Goal: Information Seeking & Learning: Learn about a topic

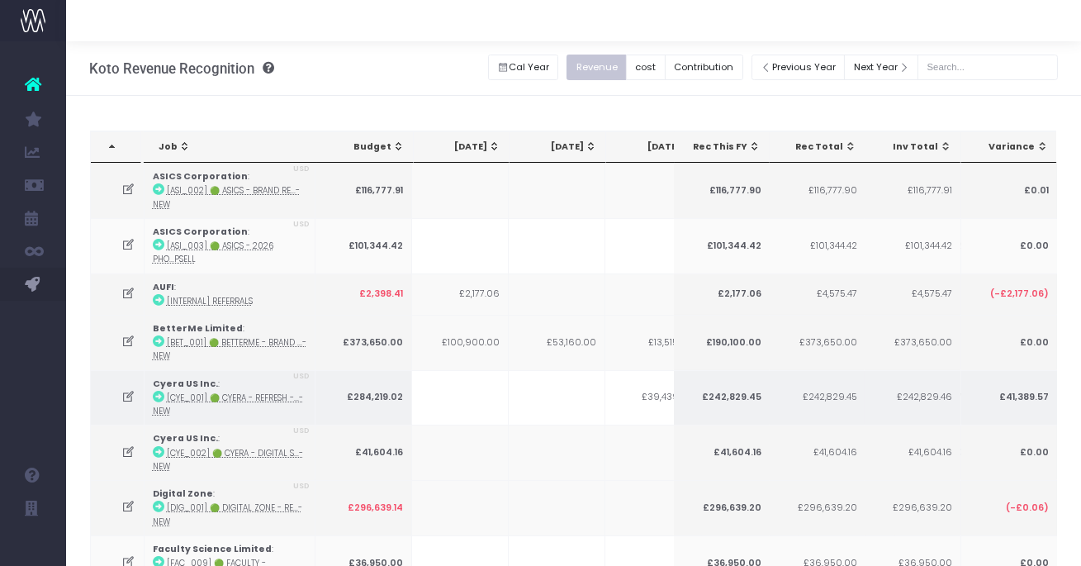
click at [139, 381] on span "Utilisation Trends" at bounding box center [115, 382] width 48 height 29
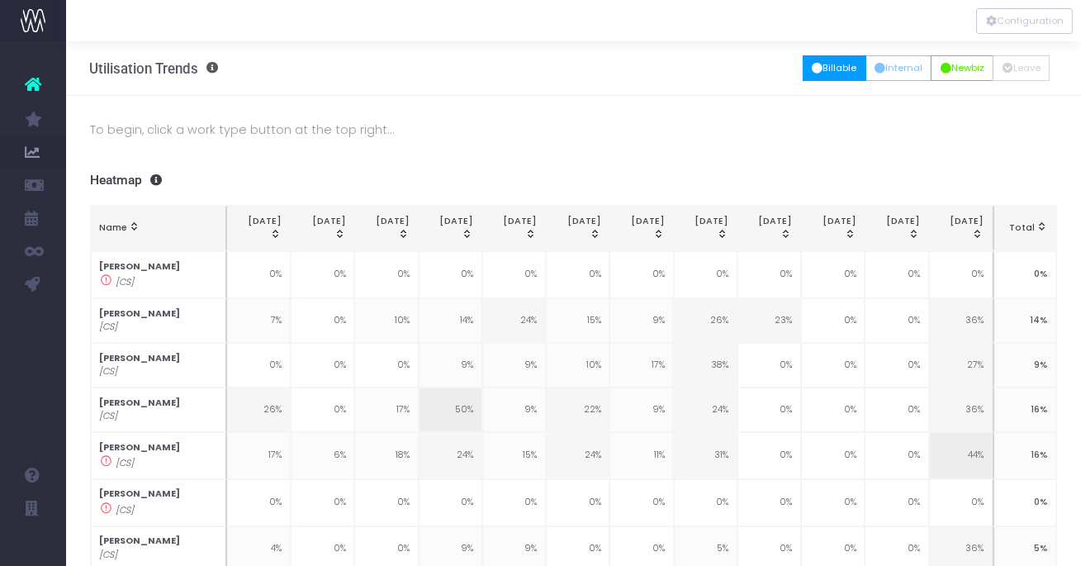
drag, startPoint x: 834, startPoint y: 69, endPoint x: 723, endPoint y: 33, distance: 117.3
click at [833, 70] on button "Billable" at bounding box center [835, 68] width 64 height 26
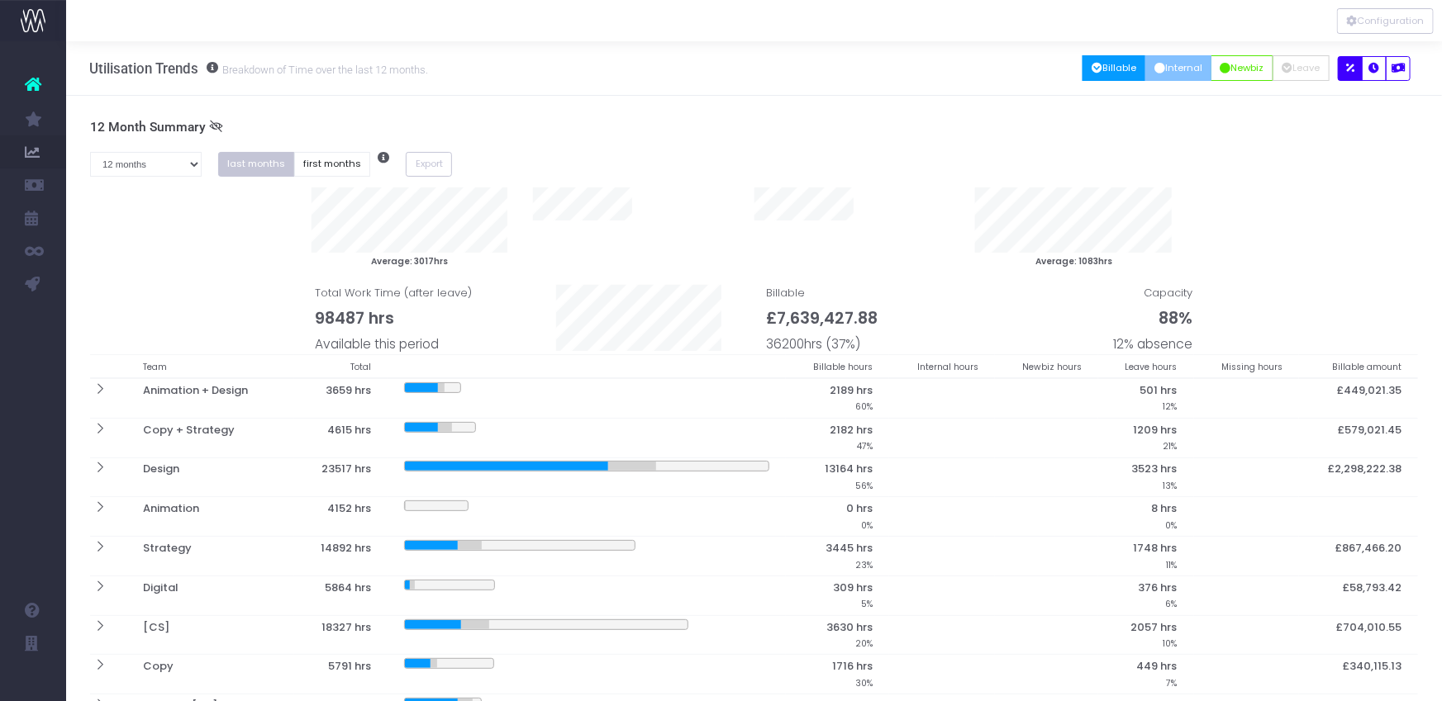
click at [1081, 61] on button "Internal" at bounding box center [1178, 68] width 67 height 26
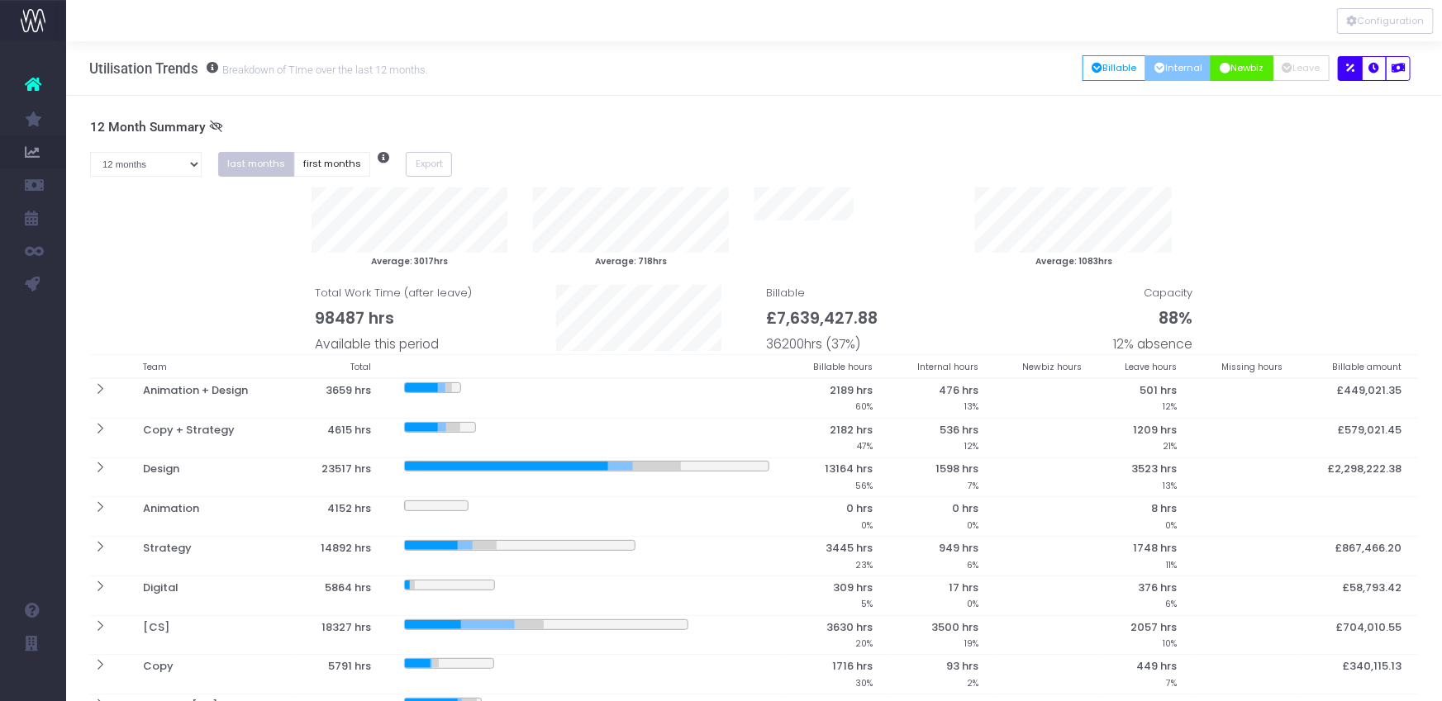
click at [1081, 69] on button "Newbiz" at bounding box center [1241, 68] width 63 height 26
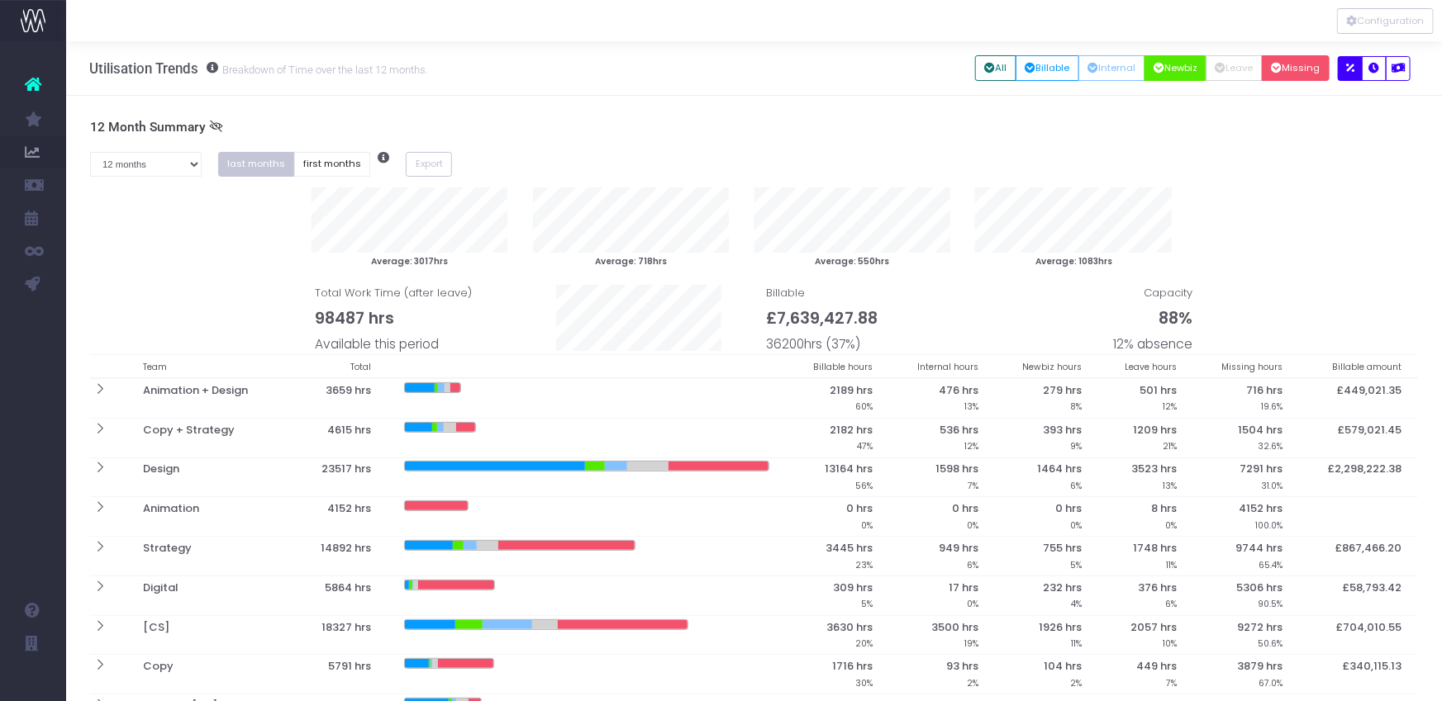
click at [1081, 64] on button "Missing" at bounding box center [1295, 68] width 68 height 26
click at [1081, 69] on icon "button" at bounding box center [1374, 69] width 11 height 0
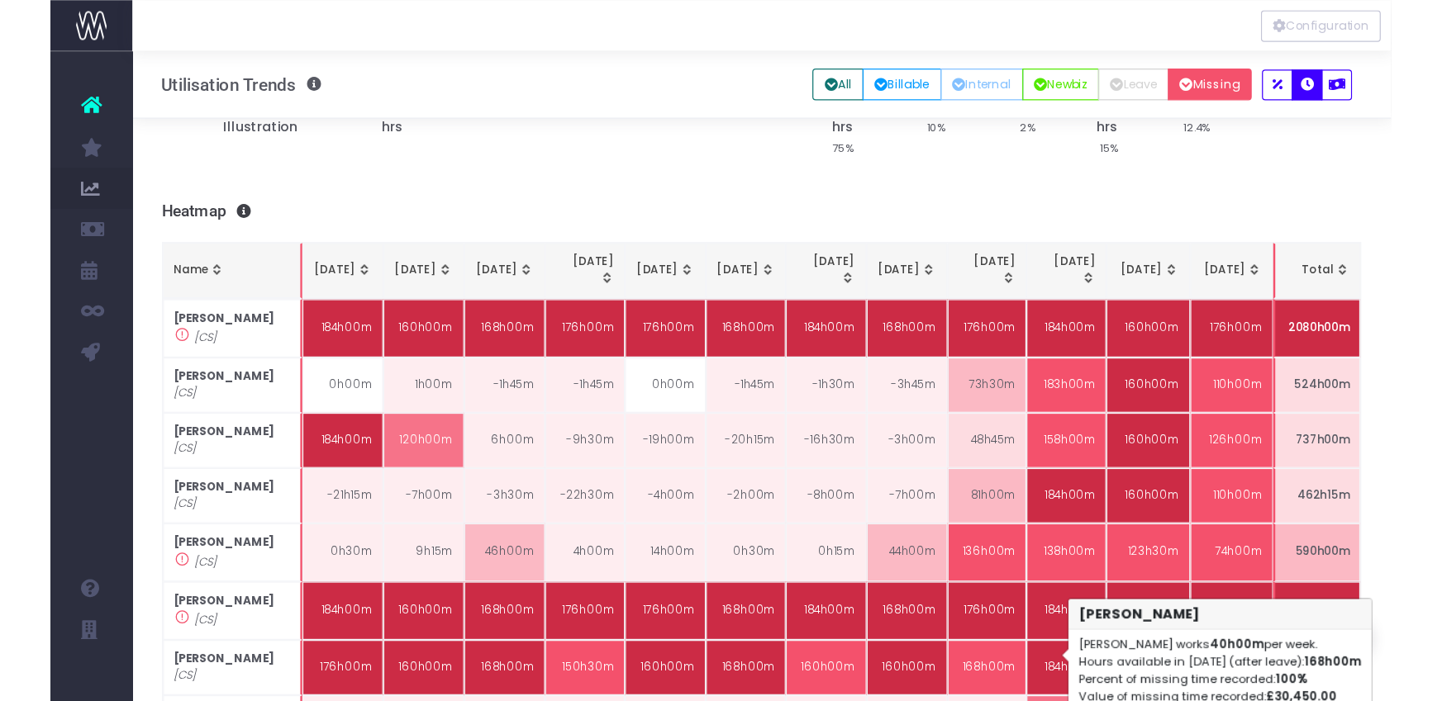
scroll to position [756, 0]
